Goal: Information Seeking & Learning: Find specific fact

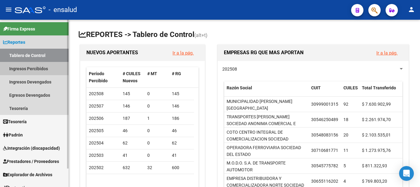
click at [27, 68] on link "Ingresos Percibidos" at bounding box center [34, 68] width 69 height 13
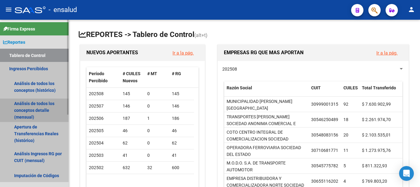
click at [27, 109] on link "Análisis de todos los conceptos detalle (mensual)" at bounding box center [34, 109] width 69 height 23
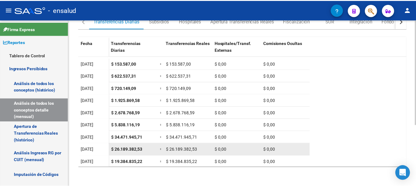
scroll to position [34, 0]
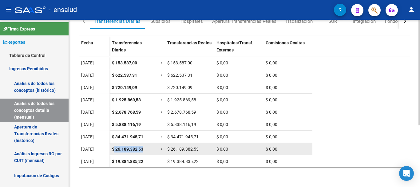
drag, startPoint x: 143, startPoint y: 150, endPoint x: 115, endPoint y: 149, distance: 28.6
click at [115, 149] on span "$ 26.189.382,53" at bounding box center [127, 148] width 31 height 5
copy span "26.189.382,53"
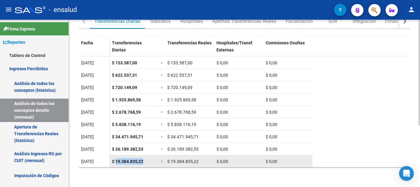
drag, startPoint x: 143, startPoint y: 161, endPoint x: 116, endPoint y: 163, distance: 27.5
click at [116, 163] on span "$ 19.384.835,22" at bounding box center [127, 161] width 31 height 5
copy span "19.384.835,22"
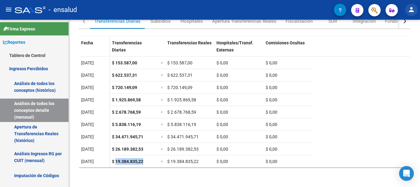
click at [411, 8] on mat-icon "person" at bounding box center [411, 9] width 7 height 7
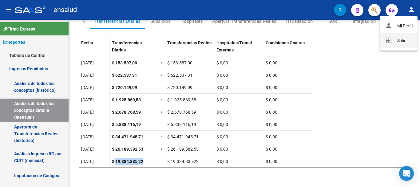
click at [403, 39] on button "exit_to_app Salir" at bounding box center [399, 40] width 38 height 15
